Goal: Find specific page/section: Find specific page/section

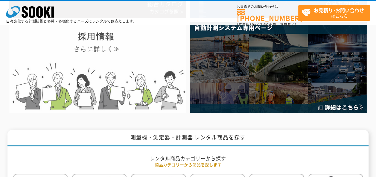
scroll to position [30, 0]
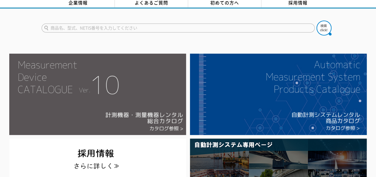
click at [161, 108] on img at bounding box center [97, 95] width 177 height 82
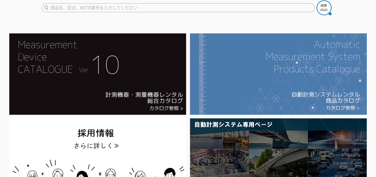
scroll to position [60, 0]
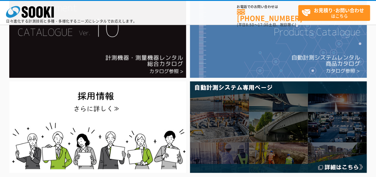
click at [276, 52] on img at bounding box center [278, 37] width 177 height 82
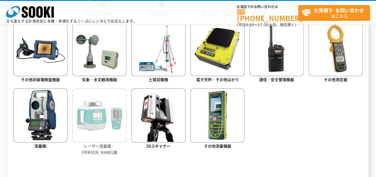
scroll to position [329, 0]
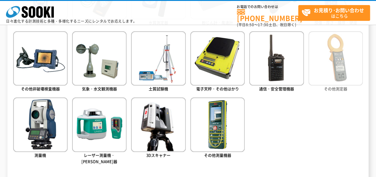
click at [331, 77] on img at bounding box center [335, 58] width 54 height 54
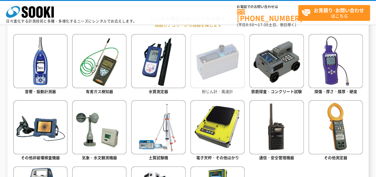
scroll to position [269, 0]
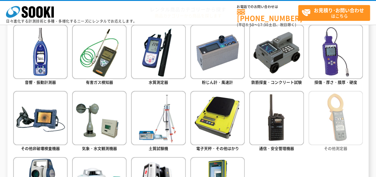
click at [339, 129] on img at bounding box center [335, 118] width 54 height 54
